Goal: Task Accomplishment & Management: Manage account settings

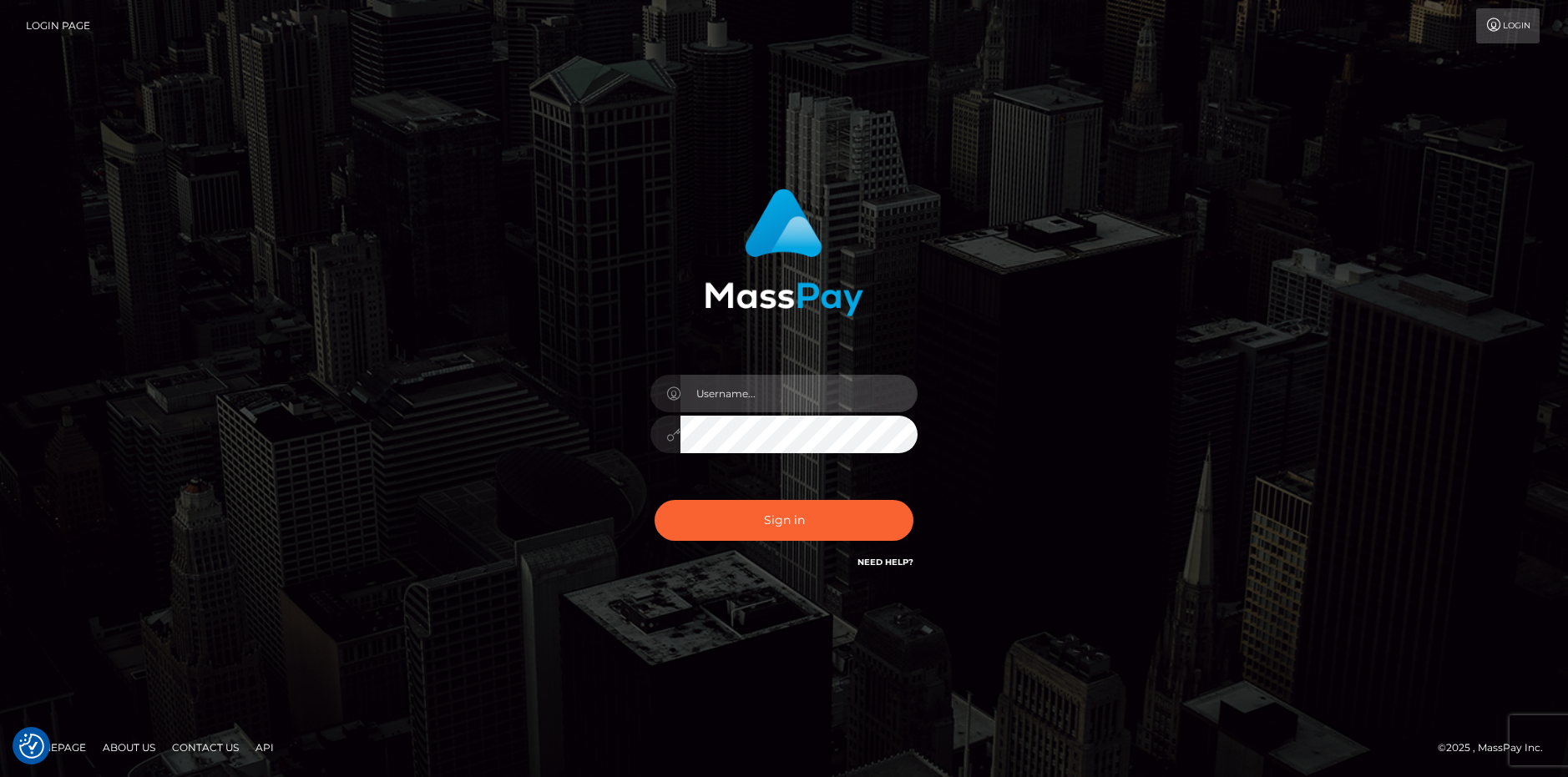
click at [745, 394] on input "text" at bounding box center [798, 394] width 237 height 38
type input "[EMAIL_ADDRESS][DOMAIN_NAME]"
click at [654, 500] on button "Sign in" at bounding box center [784, 520] width 259 height 41
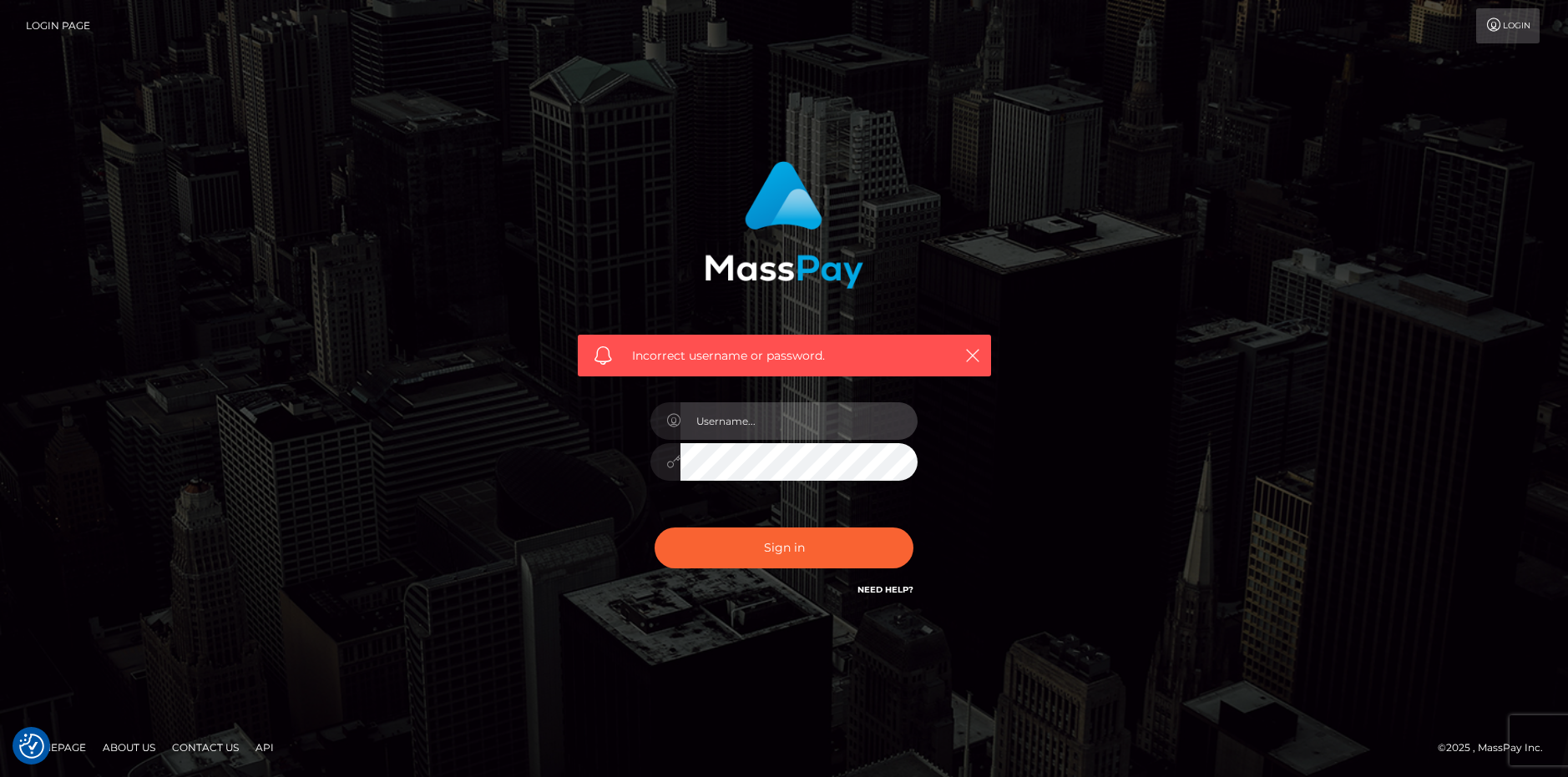
click at [743, 427] on input "text" at bounding box center [798, 421] width 237 height 38
type input "[EMAIL_ADDRESS][DOMAIN_NAME]"
click at [654, 528] on button "Sign in" at bounding box center [784, 548] width 259 height 41
click at [1504, 17] on link "Login" at bounding box center [1507, 26] width 64 height 35
